Goal: Information Seeking & Learning: Learn about a topic

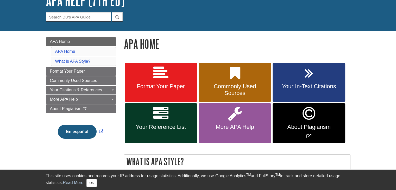
scroll to position [52, 0]
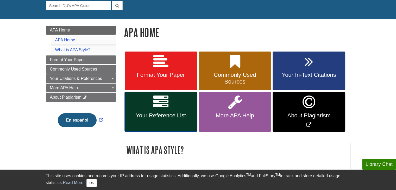
click at [180, 106] on link "Your Reference List" at bounding box center [161, 112] width 72 height 40
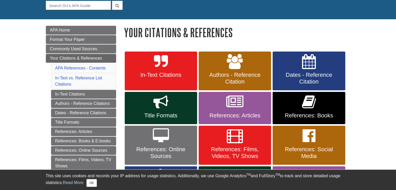
scroll to position [78, 0]
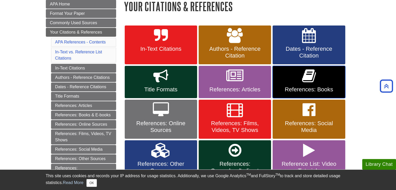
click at [319, 89] on span "References: Books" at bounding box center [308, 89] width 64 height 7
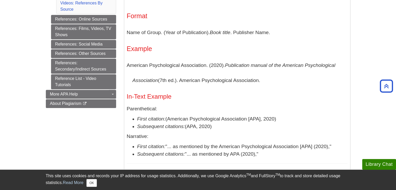
scroll to position [286, 0]
